Goal: Transaction & Acquisition: Purchase product/service

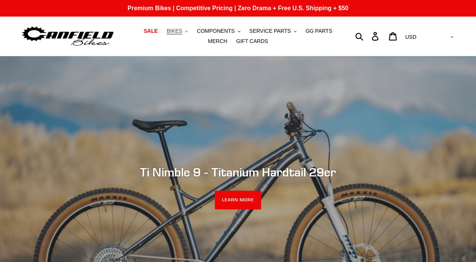
click at [177, 31] on span "BIKES" at bounding box center [174, 31] width 15 height 6
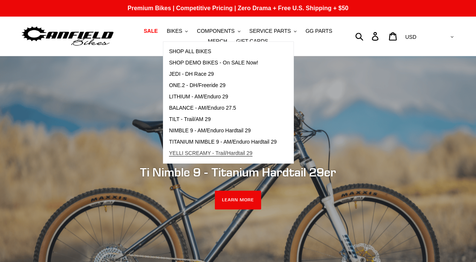
click at [184, 153] on span "YELLI SCREAMY - Trail/Hardtail 29" at bounding box center [211, 153] width 84 height 6
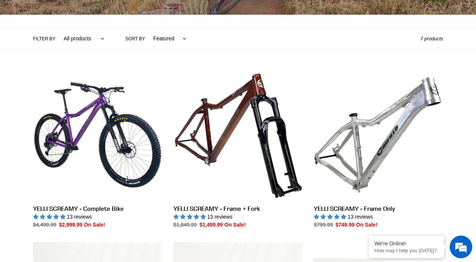
scroll to position [157, 0]
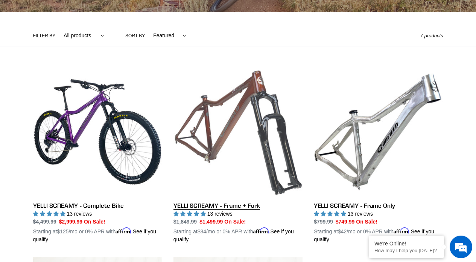
click at [224, 146] on link "YELLI SCREAMY - Frame + Fork" at bounding box center [237, 155] width 129 height 176
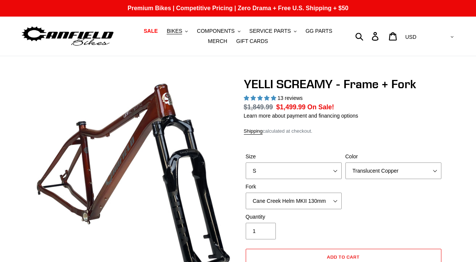
select select "highest-rating"
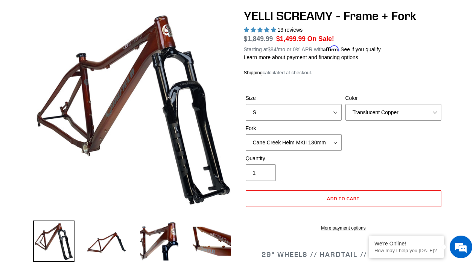
scroll to position [70, 0]
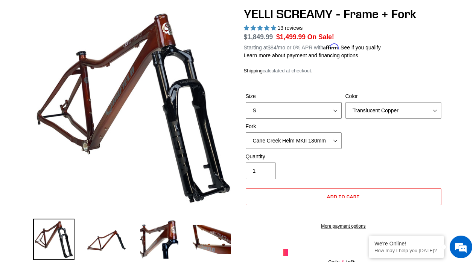
click at [282, 109] on select "S M L XL" at bounding box center [294, 110] width 96 height 17
select select "L"
click at [246, 102] on select "S M L XL" at bounding box center [294, 110] width 96 height 17
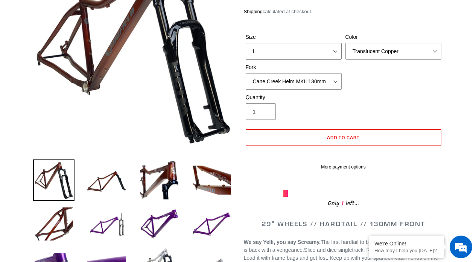
scroll to position [126, 0]
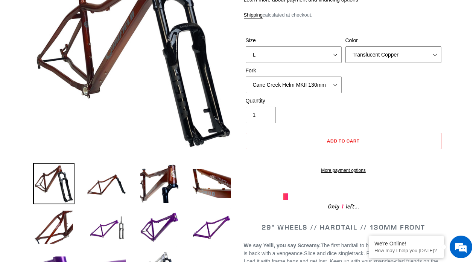
click at [383, 59] on select "Translucent Copper Purple Haze Raw" at bounding box center [393, 54] width 96 height 17
click at [345, 46] on select "Translucent Copper Purple Haze Raw" at bounding box center [393, 54] width 96 height 17
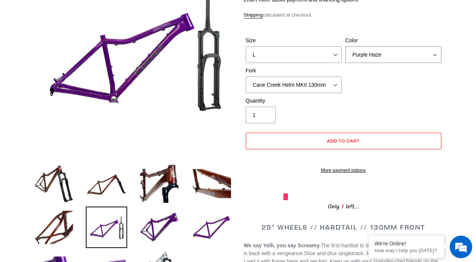
click at [382, 57] on select "Translucent Copper Purple Haze Raw" at bounding box center [393, 54] width 96 height 17
click at [345, 46] on select "Translucent Copper Purple Haze Raw" at bounding box center [393, 54] width 96 height 17
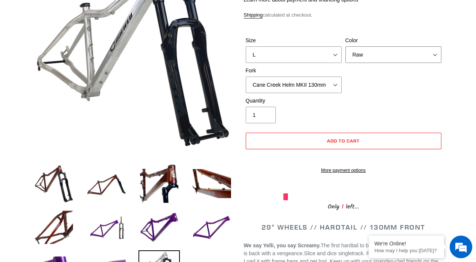
click at [382, 46] on select "Translucent Copper Purple Haze Raw" at bounding box center [393, 54] width 96 height 17
select select "Purple Haze"
click at [345, 46] on select "Translucent Copper Purple Haze Raw" at bounding box center [393, 54] width 96 height 17
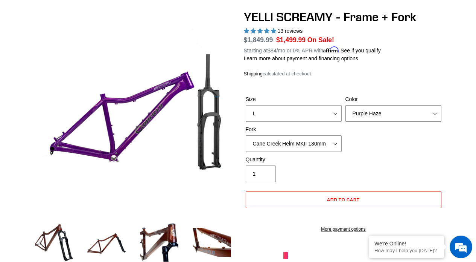
scroll to position [68, 0]
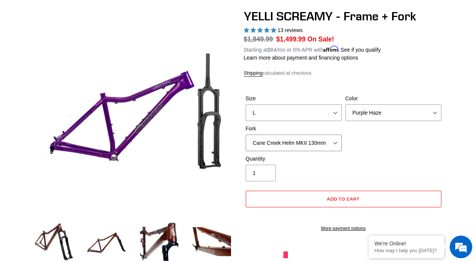
click at [336, 142] on select "Cane Creek Helm MKII 130mm Fox 34 SL Factory Grip X 130mm RockShox Pike Ultimat…" at bounding box center [294, 142] width 96 height 17
click at [246, 134] on select "Cane Creek Helm MKII 130mm Fox 34 SL Factory Grip X 130mm RockShox Pike Ultimat…" at bounding box center [294, 142] width 96 height 17
click at [326, 141] on select "Cane Creek Helm MKII 130mm Fox 34 SL Factory Grip X 130mm RockShox Pike Ultimat…" at bounding box center [294, 142] width 96 height 17
click at [246, 134] on select "Cane Creek Helm MKII 130mm Fox 34 SL Factory Grip X 130mm RockShox Pike Ultimat…" at bounding box center [294, 142] width 96 height 17
click at [320, 140] on select "Cane Creek Helm MKII 130mm Fox 34 SL Factory Grip X 130mm RockShox Pike Ultimat…" at bounding box center [294, 142] width 96 height 17
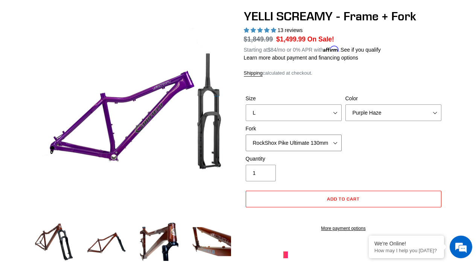
select select "Cane Creek Helm MKII 130mm"
click at [246, 134] on select "Cane Creek Helm MKII 130mm Fox 34 SL Factory Grip X 130mm RockShox Pike Ultimat…" at bounding box center [294, 142] width 96 height 17
